Goal: Information Seeking & Learning: Learn about a topic

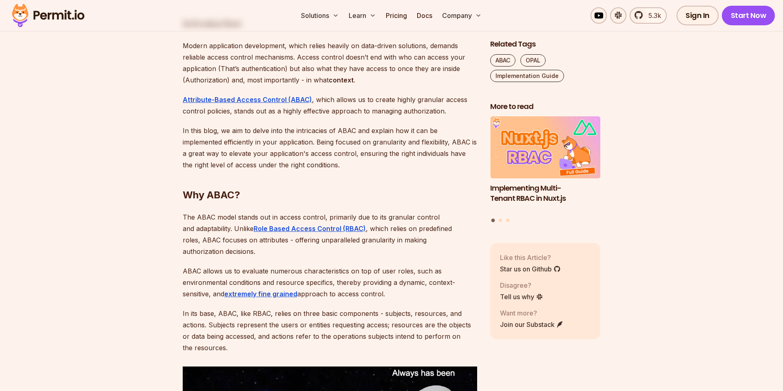
click at [474, 281] on p "ABAC allows us to evaluate numerous characteristics on top of user roles, such …" at bounding box center [330, 282] width 295 height 34
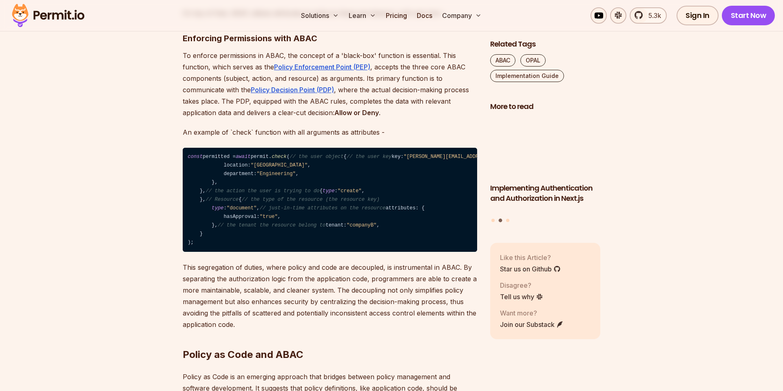
scroll to position [1077, 0]
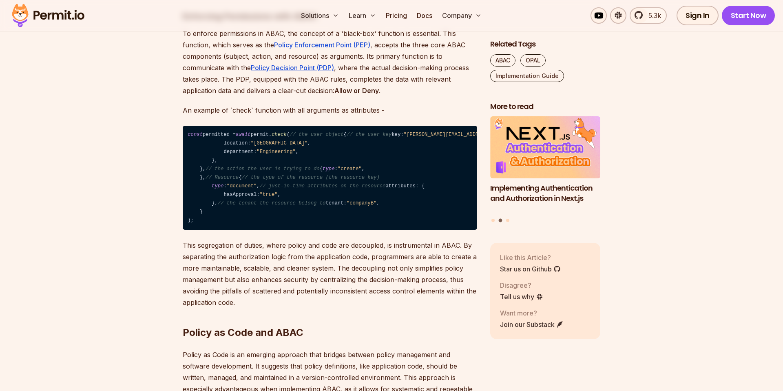
click at [461, 230] on code "const permitted = await permit. check ( // the user object { // the user key ke…" at bounding box center [330, 178] width 295 height 104
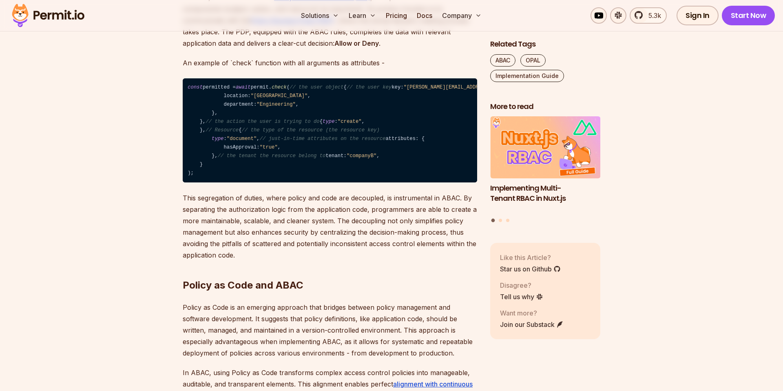
scroll to position [1166, 0]
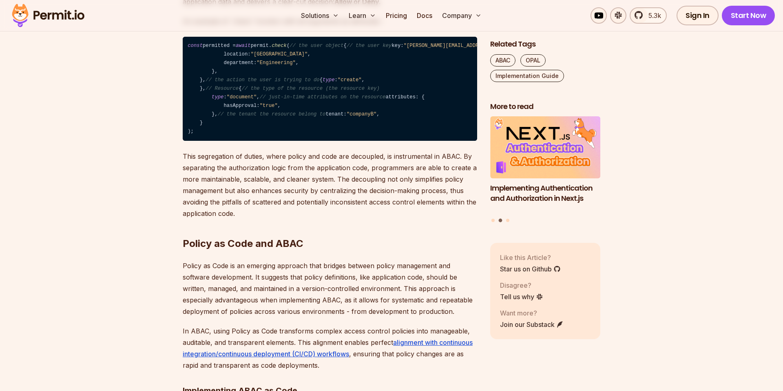
click at [217, 219] on p "This segregation of duties, where policy and code are decoupled, is instrumenta…" at bounding box center [330, 185] width 295 height 69
click at [220, 219] on p "This segregation of duties, where policy and code are decoupled, is instrumenta…" at bounding box center [330, 185] width 295 height 69
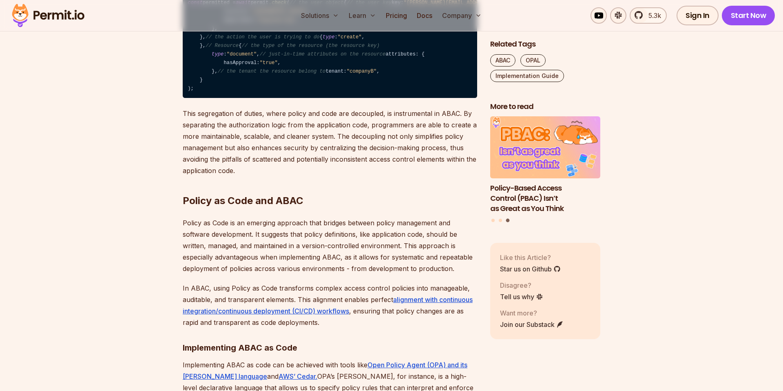
scroll to position [1247, 0]
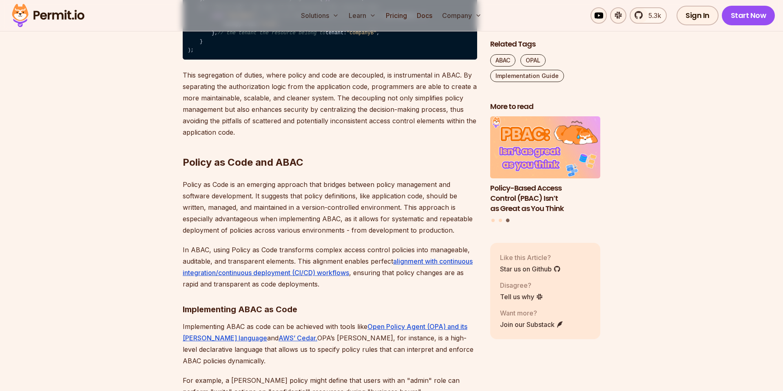
click at [202, 168] on strong "Policy as Code and ABAC" at bounding box center [243, 162] width 121 height 12
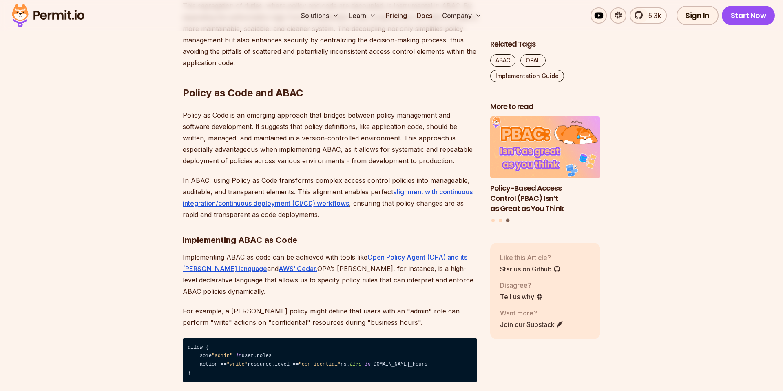
click at [201, 166] on p "Policy as Code is an emerging approach that bridges between policy management a…" at bounding box center [330, 137] width 295 height 57
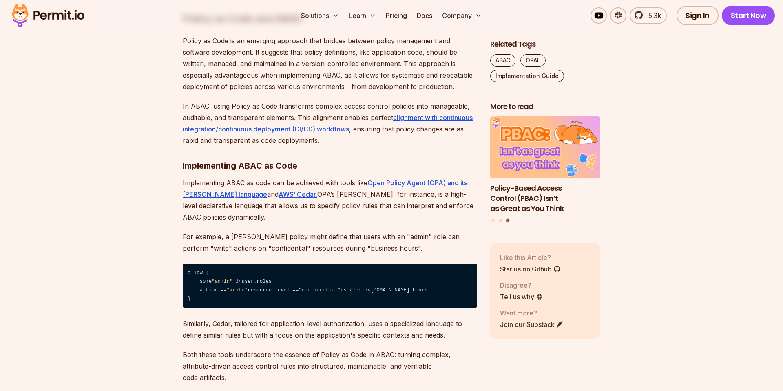
scroll to position [1542, 0]
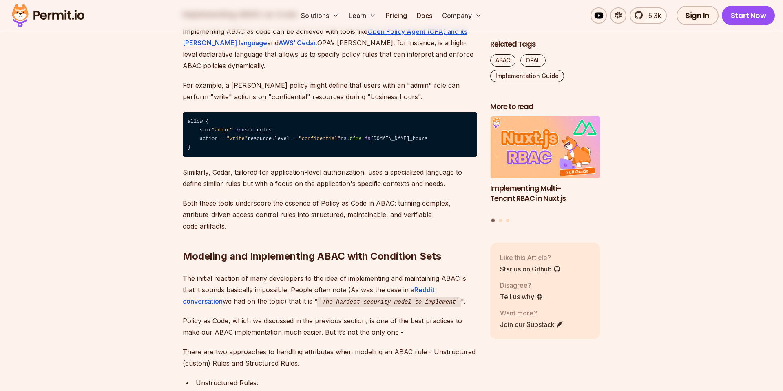
click at [188, 19] on strong "Implementing ABAC as Code" at bounding box center [240, 14] width 115 height 10
click at [193, 19] on strong "Implementing ABAC as Code" at bounding box center [240, 14] width 115 height 10
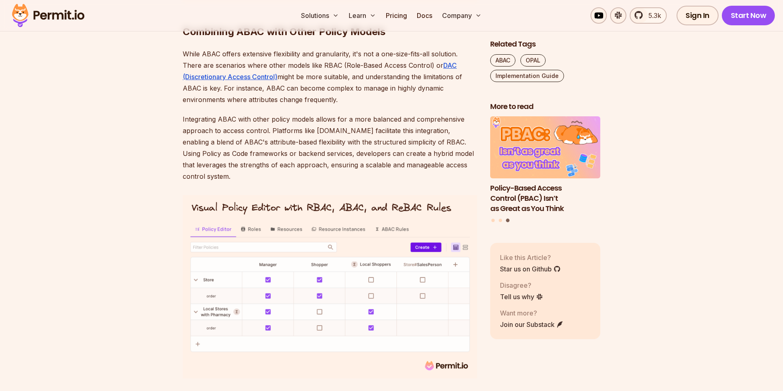
scroll to position [3090, 0]
